Goal: Information Seeking & Learning: Learn about a topic

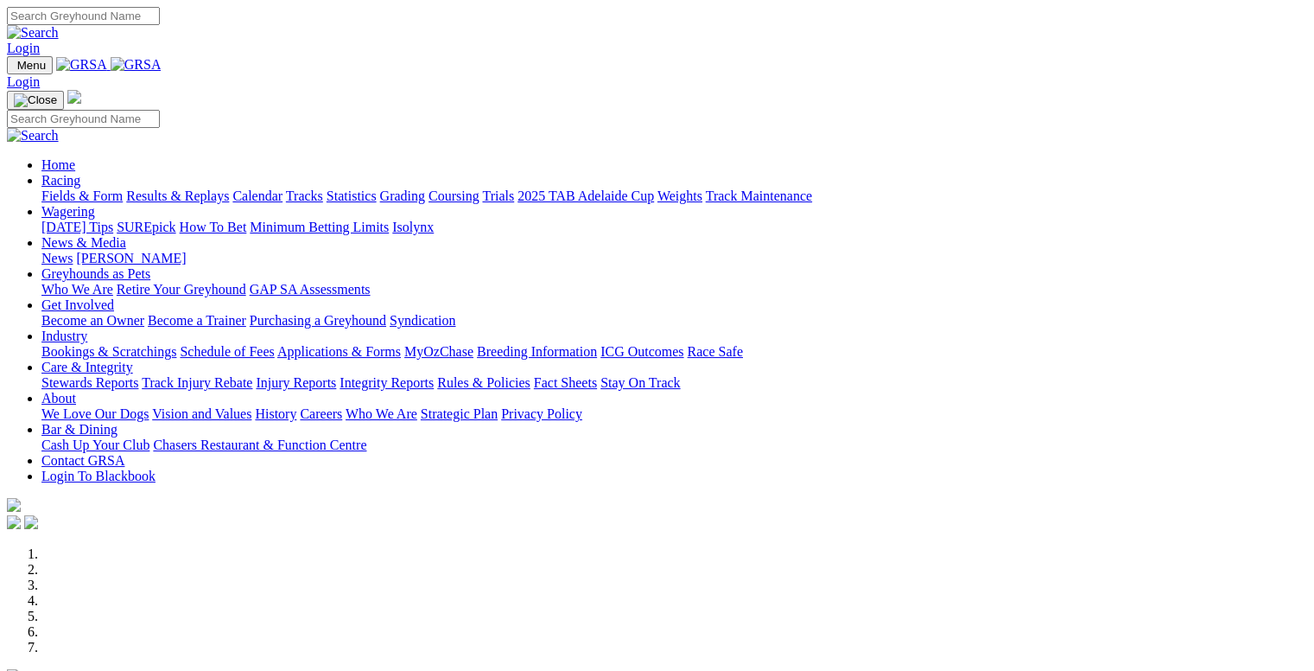
click at [80, 173] on link "Racing" at bounding box center [60, 180] width 39 height 15
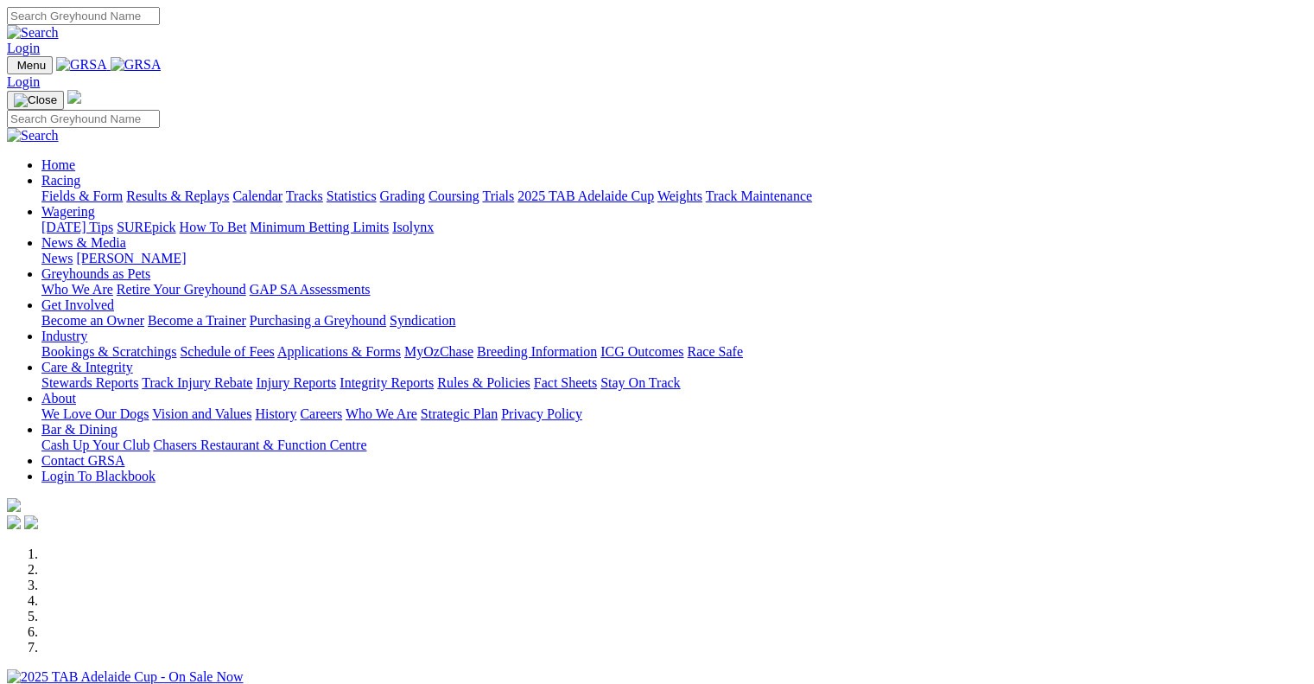
click at [95, 204] on link "Wagering" at bounding box center [68, 211] width 54 height 15
click at [175, 220] on link "SUREpick" at bounding box center [146, 227] width 59 height 15
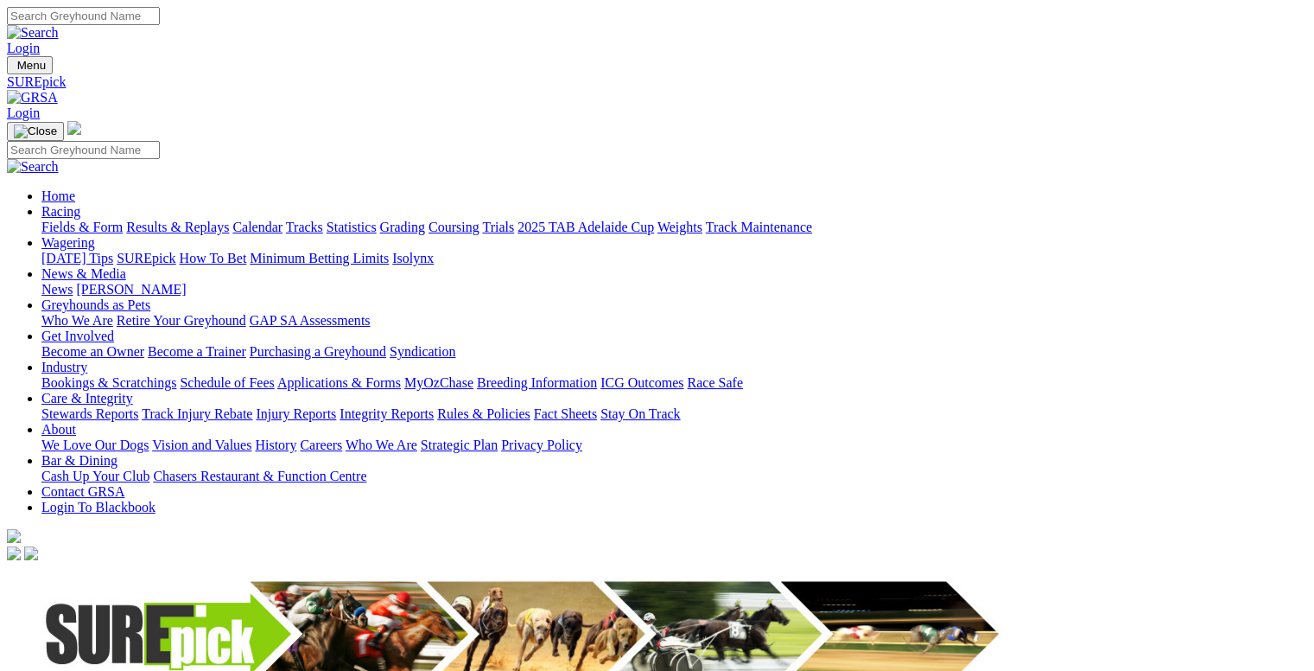
click at [54, 220] on link "Fields & Form" at bounding box center [81, 227] width 81 height 15
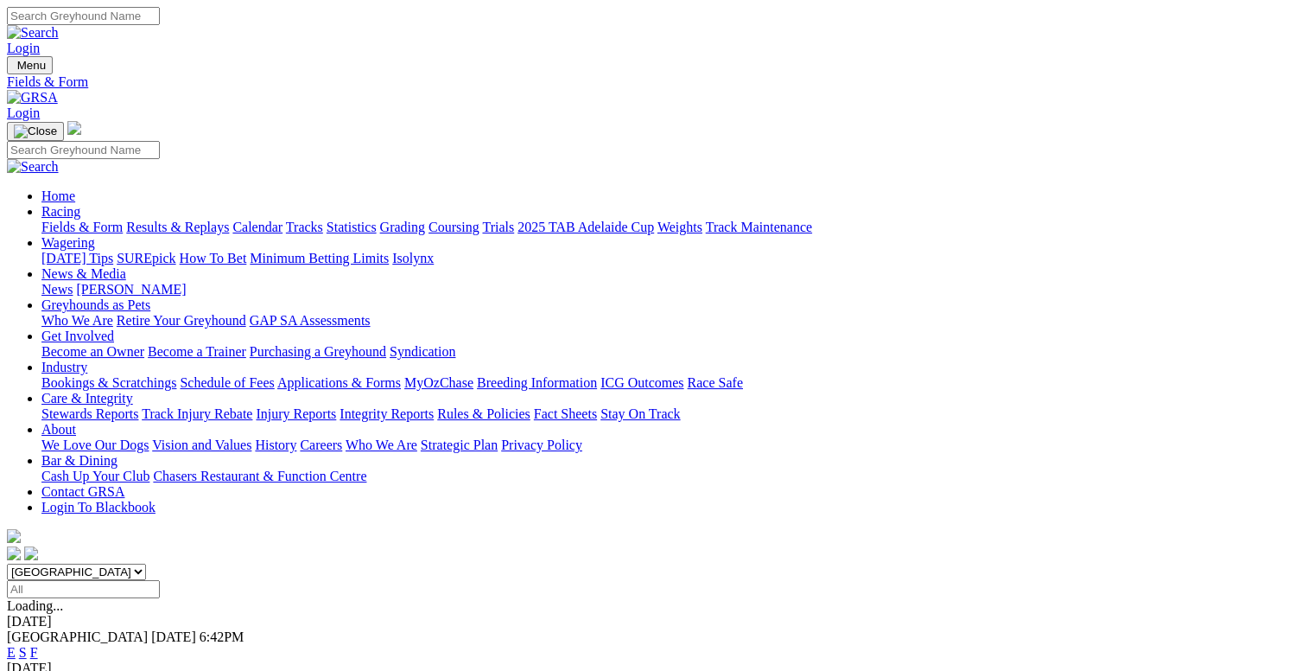
click at [16, 645] on link "E" at bounding box center [11, 652] width 9 height 15
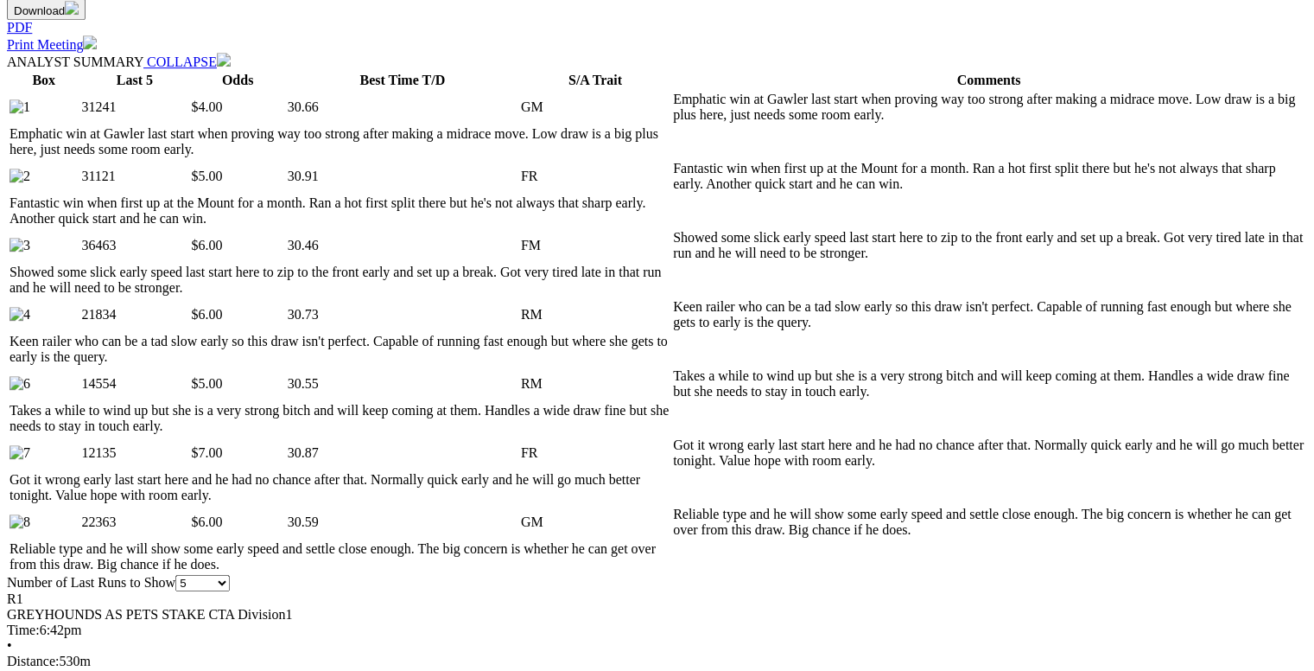
scroll to position [830, 0]
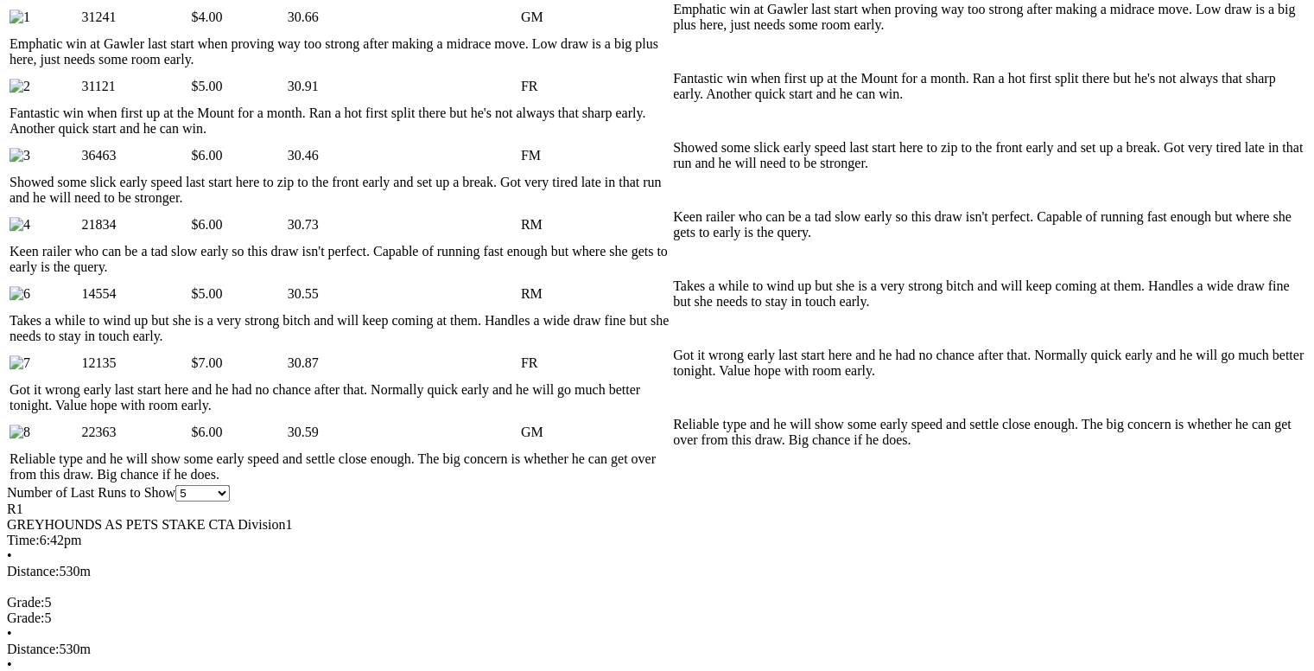
scroll to position [899, 0]
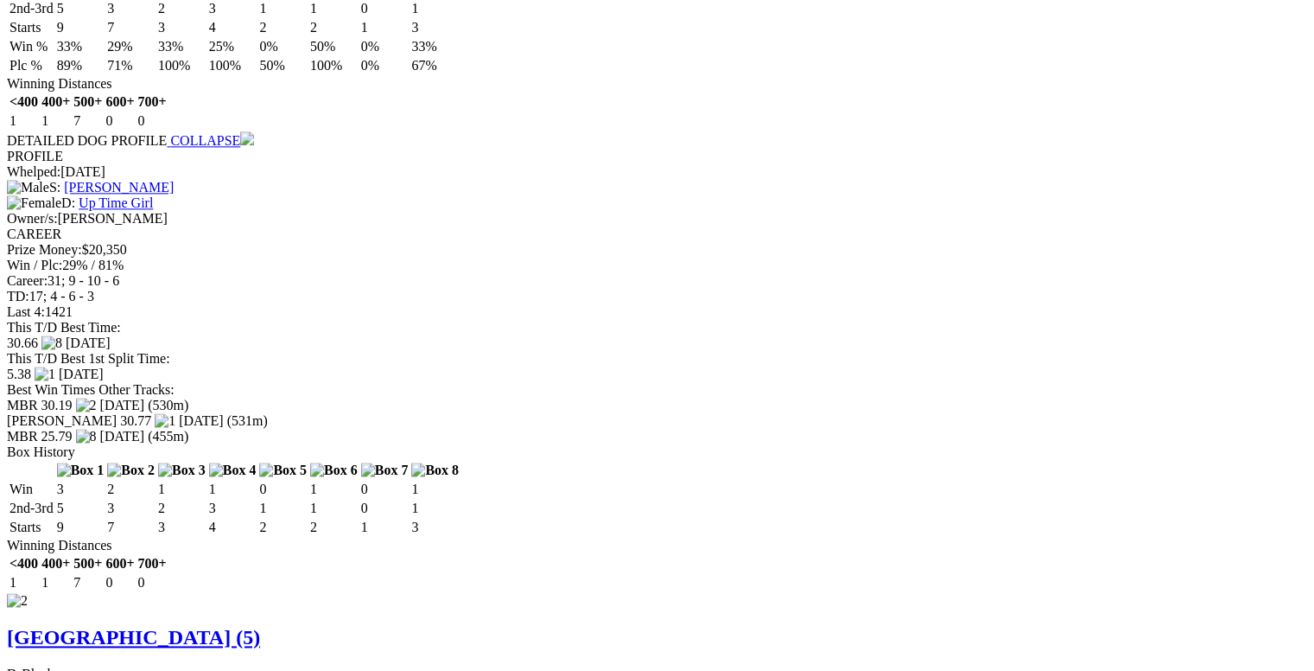
scroll to position [2178, 0]
